Goal: Task Accomplishment & Management: Manage account settings

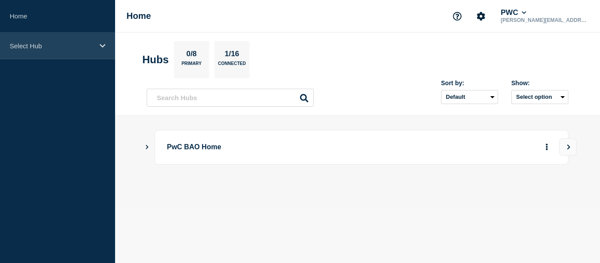
click at [100, 43] on icon at bounding box center [103, 46] width 6 height 7
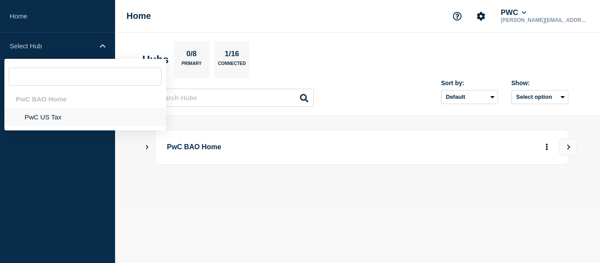
click at [45, 116] on li "PwC US Tax" at bounding box center [85, 117] width 162 height 18
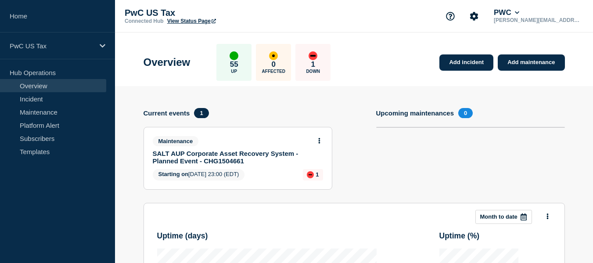
click at [45, 116] on link "Maintenance" at bounding box center [53, 111] width 106 height 13
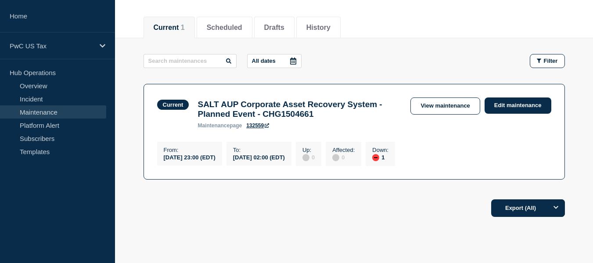
scroll to position [99, 0]
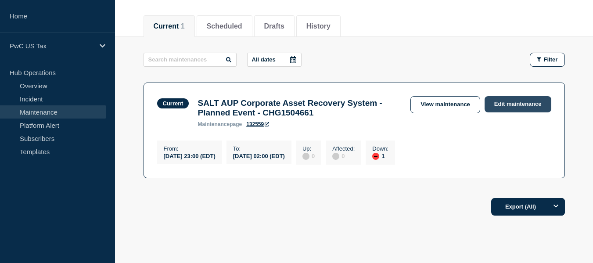
click at [524, 100] on link "Edit maintenance" at bounding box center [518, 104] width 67 height 16
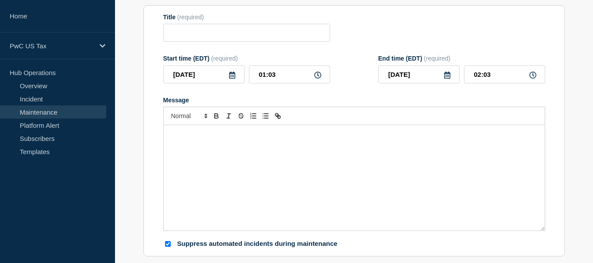
type input "SALT AUP Corporate Asset Recovery System - Planned Event - CHG1504661"
type input "[DATE]"
type input "23:00"
type input "02:00"
checkbox input "true"
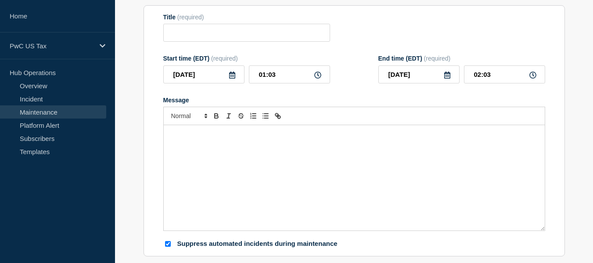
checkbox input "true"
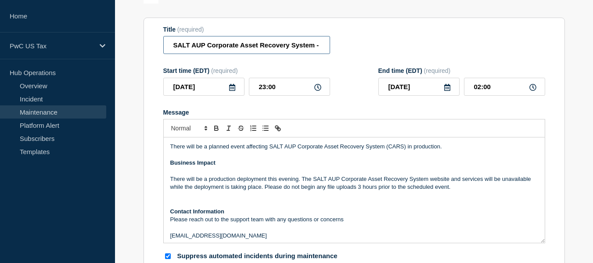
click at [320, 54] on input "SALT AUP Corporate Asset Recovery System - Planned Event - CHG1504661" at bounding box center [246, 45] width 167 height 18
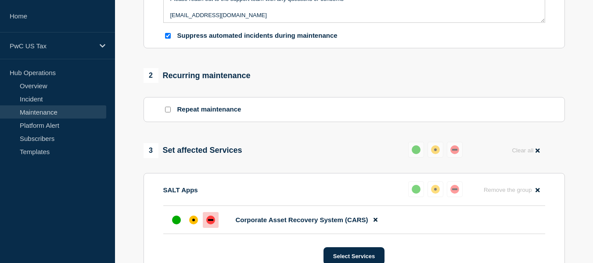
scroll to position [371, 0]
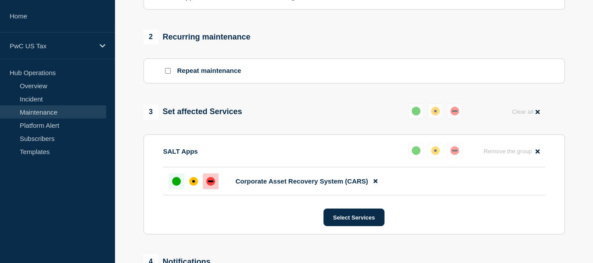
type input "SALT AUP Corporate Asset Recovery System - Planned Event - CHG1504661- Completed"
click at [176, 186] on div "up" at bounding box center [176, 181] width 9 height 9
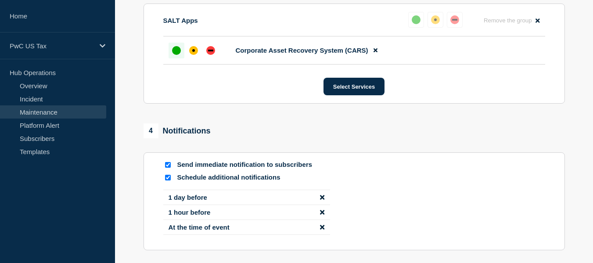
scroll to position [590, 0]
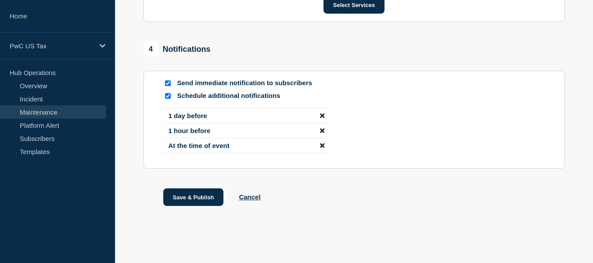
click at [322, 118] on icon "disable notification 1 day before" at bounding box center [322, 115] width 4 height 7
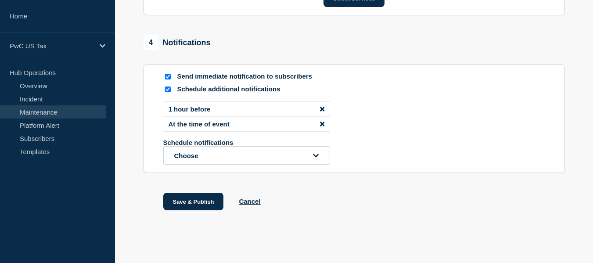
click at [322, 112] on icon "disable notification 1 hour before" at bounding box center [322, 109] width 4 height 7
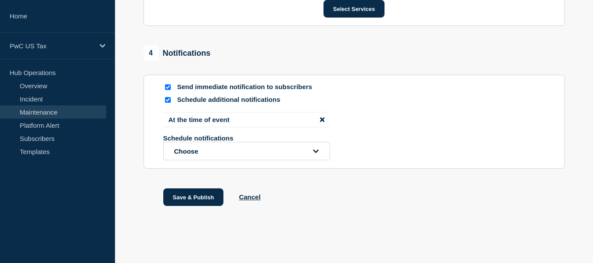
scroll to position [586, 0]
click at [322, 119] on icon "disable notification At the time of event" at bounding box center [322, 119] width 4 height 4
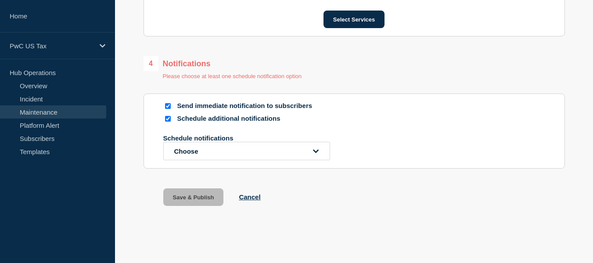
scroll to position [575, 0]
click at [170, 117] on input "Schedule additional notifications" at bounding box center [168, 119] width 6 height 6
checkbox input "false"
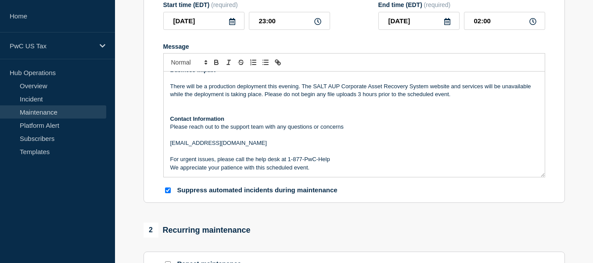
scroll to position [0, 0]
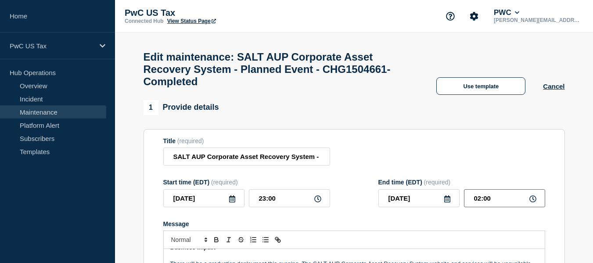
click at [534, 207] on input "02:00" at bounding box center [504, 198] width 81 height 18
click at [482, 206] on input "02:00" at bounding box center [504, 198] width 81 height 18
click at [495, 205] on input "12:00" at bounding box center [504, 198] width 81 height 18
click at [507, 181] on form "Title (required) SALT AUP Corporate Asset Recovery System - Planned Event - CHG…" at bounding box center [354, 254] width 382 height 235
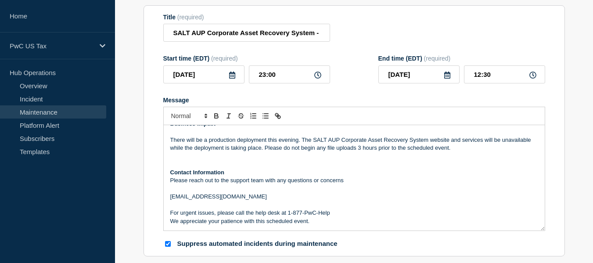
scroll to position [130, 0]
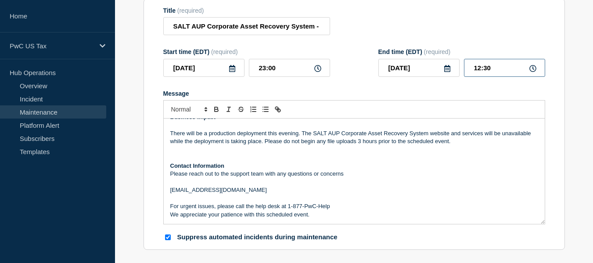
click at [480, 75] on input "12:30" at bounding box center [504, 68] width 81 height 18
type input "00:30"
click at [521, 44] on form "Title (required) SALT AUP Corporate Asset Recovery System - Planned Event - CHG…" at bounding box center [354, 124] width 382 height 235
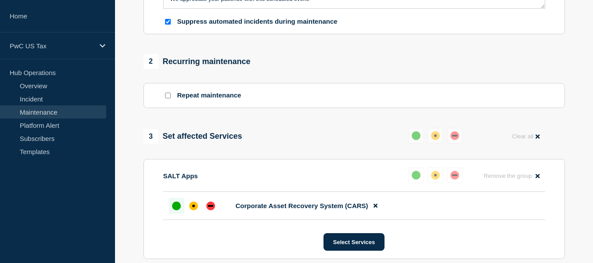
scroll to position [347, 0]
click at [177, 209] on div "up" at bounding box center [176, 205] width 9 height 9
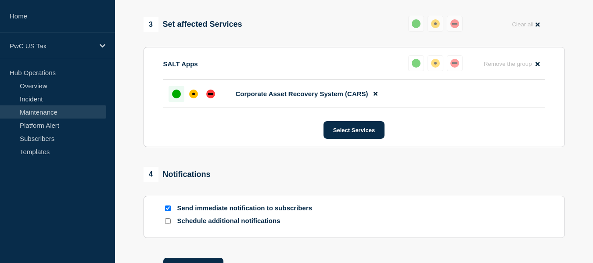
scroll to position [534, 0]
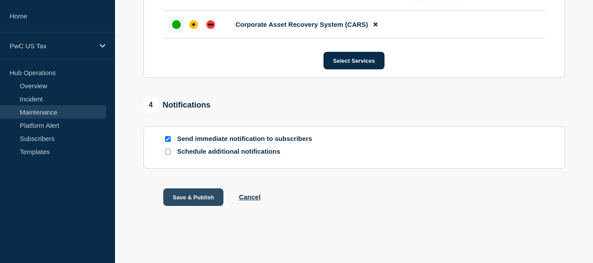
click at [194, 193] on button "Save & Publish" at bounding box center [193, 197] width 61 height 18
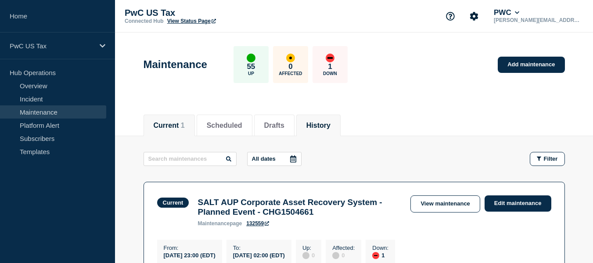
scroll to position [137, 0]
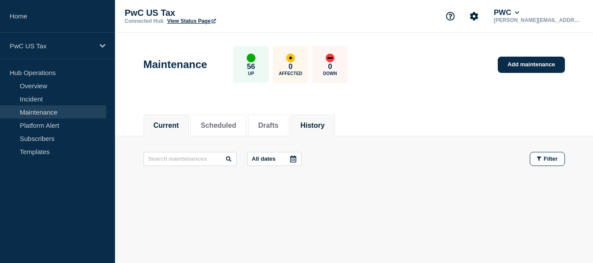
click at [325, 123] on button "History" at bounding box center [312, 126] width 24 height 8
